Goal: Task Accomplishment & Management: Use online tool/utility

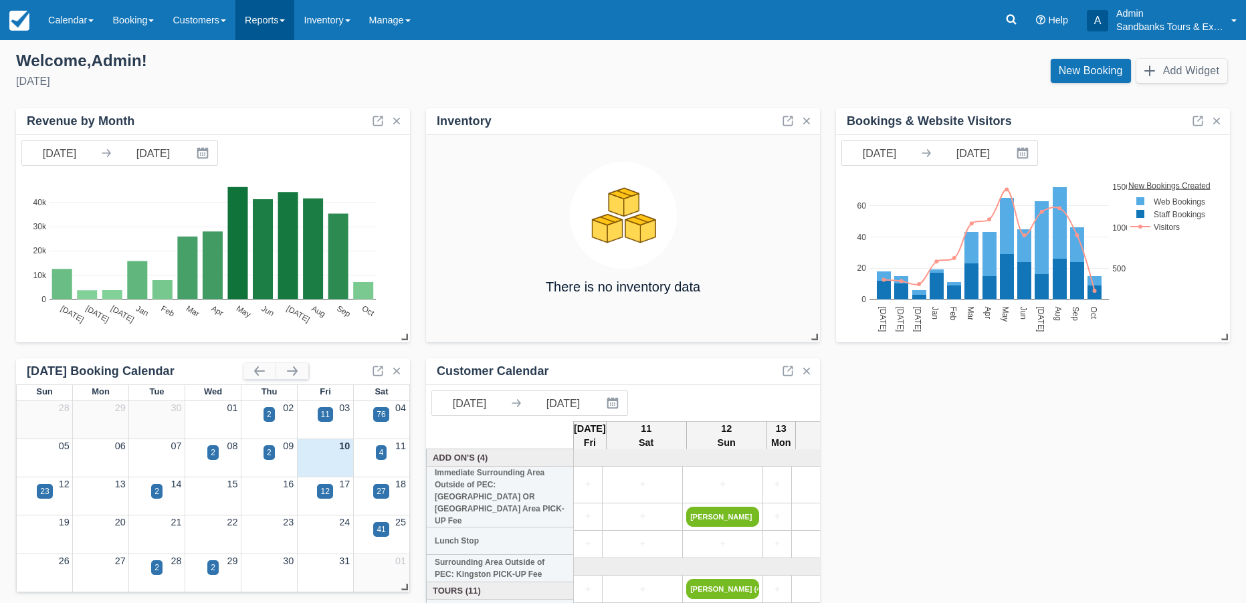
click at [264, 19] on link "Reports" at bounding box center [264, 20] width 59 height 40
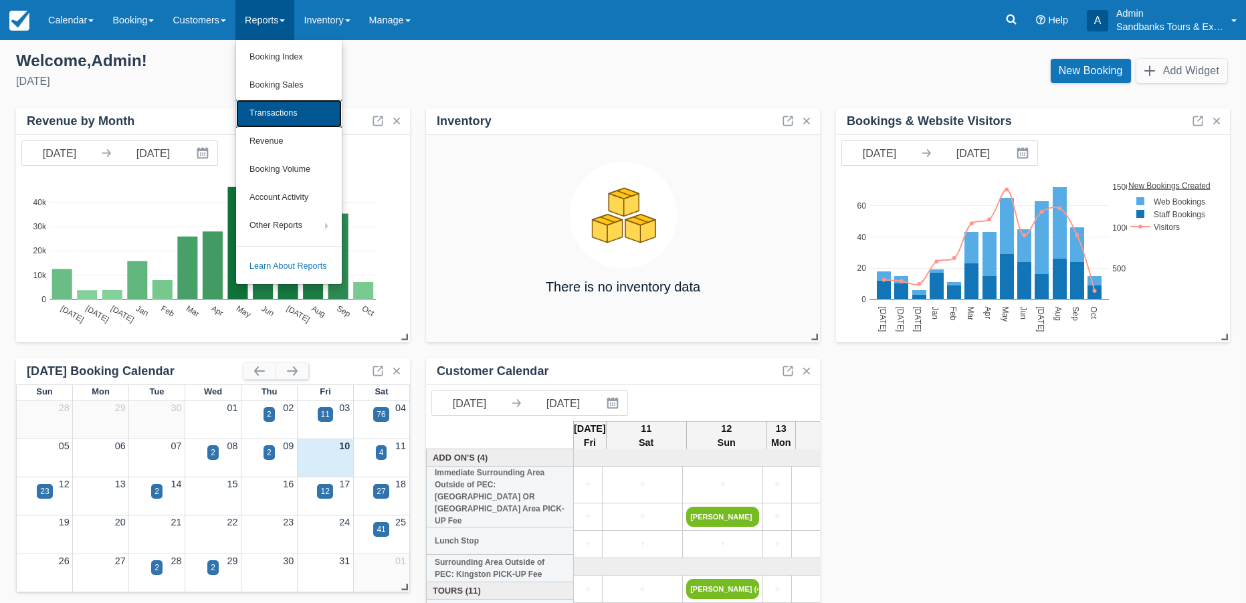
click at [276, 112] on link "Transactions" at bounding box center [289, 114] width 106 height 28
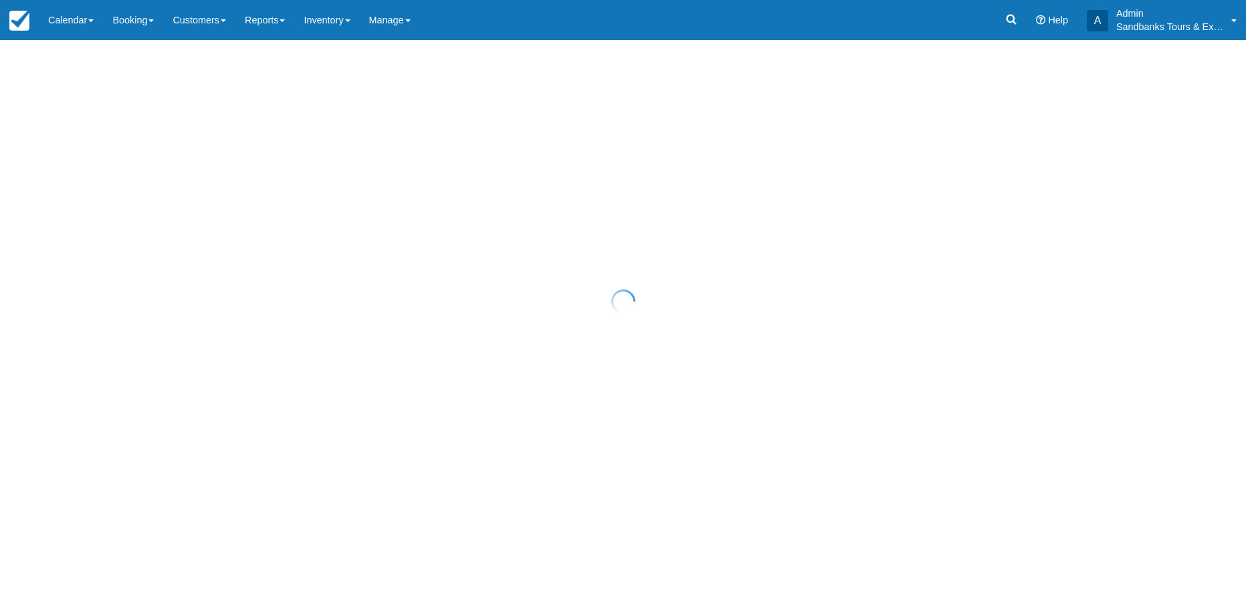
select select "10"
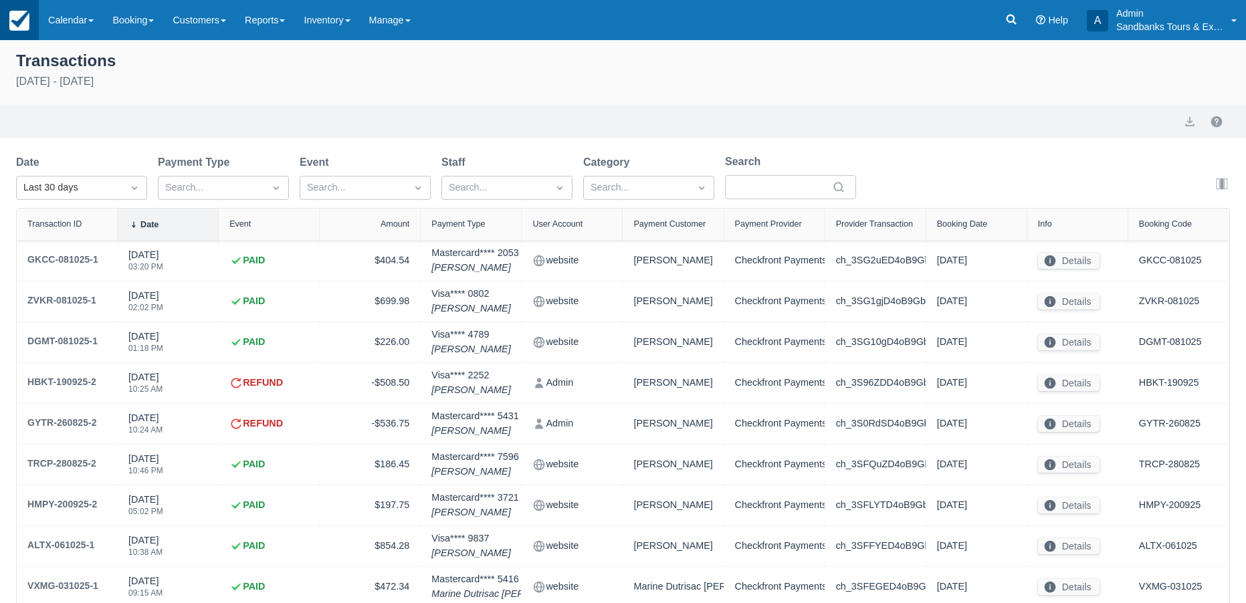
click at [18, 22] on img at bounding box center [19, 21] width 20 height 20
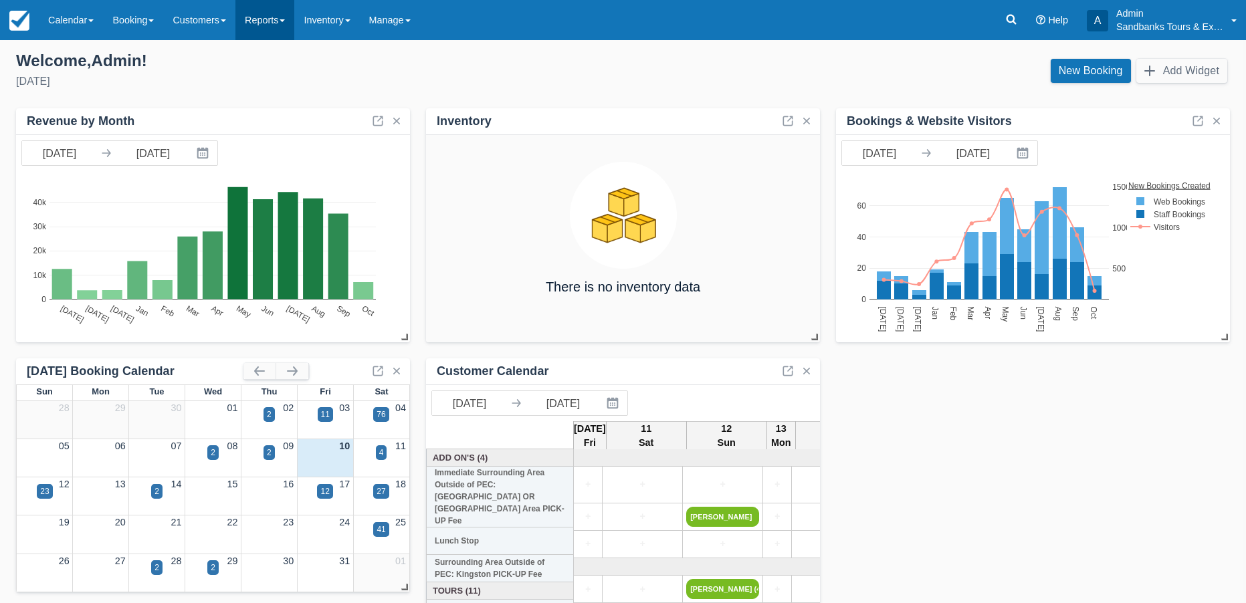
click at [270, 20] on link "Reports" at bounding box center [264, 20] width 59 height 40
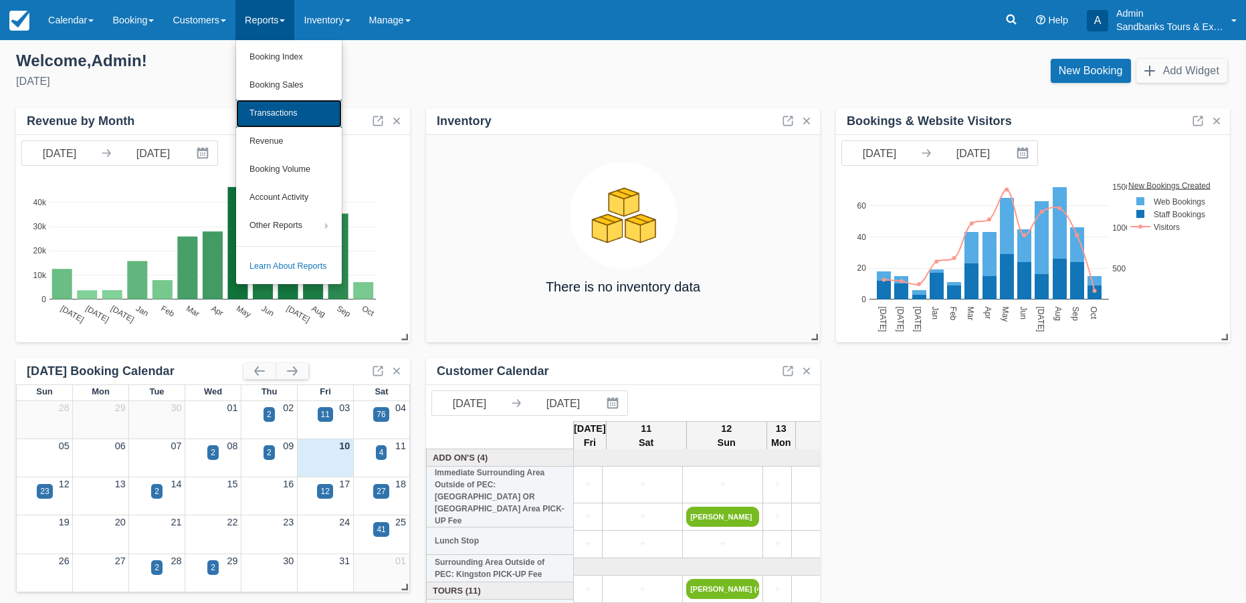
click at [288, 109] on link "Transactions" at bounding box center [289, 114] width 106 height 28
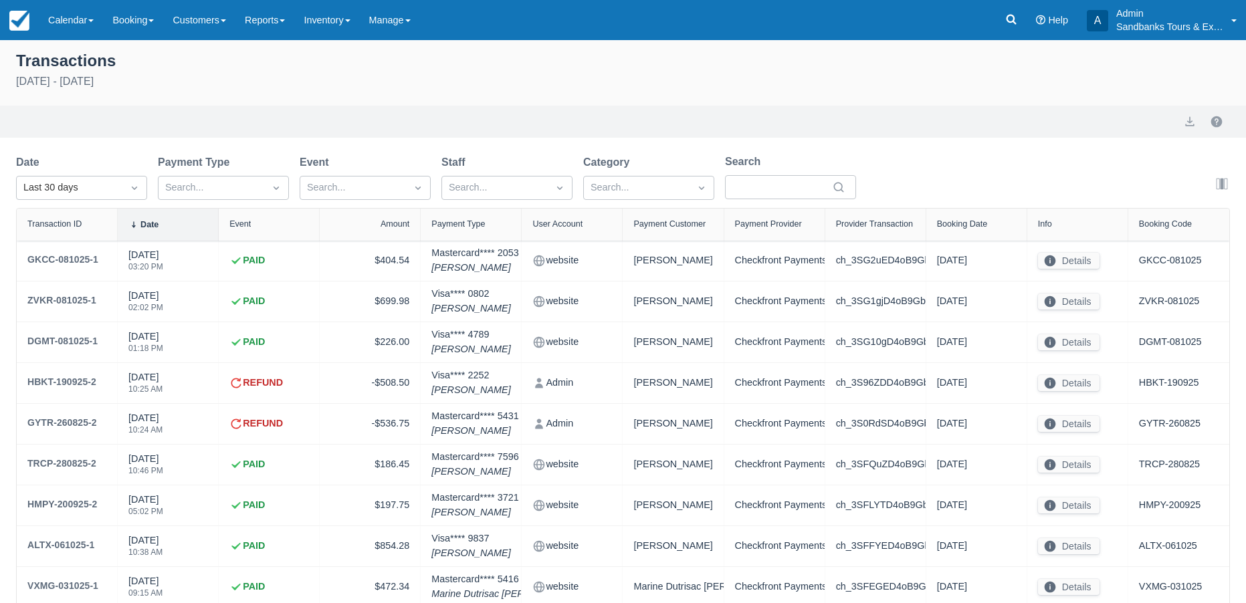
select select "10"
